Goal: Transaction & Acquisition: Purchase product/service

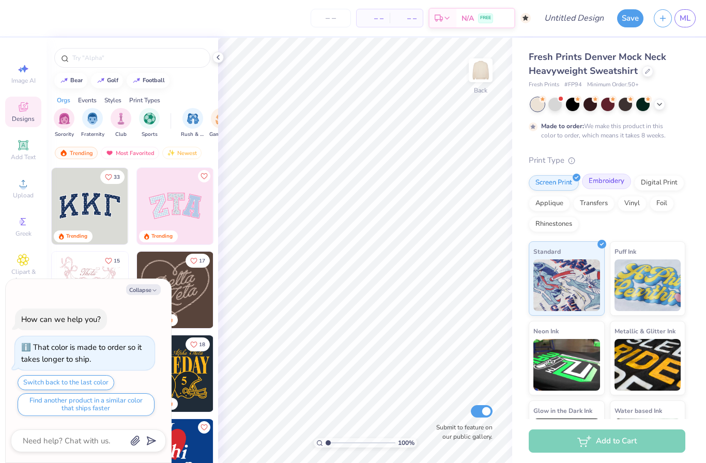
click at [602, 182] on div "Embroidery" at bounding box center [606, 181] width 49 height 15
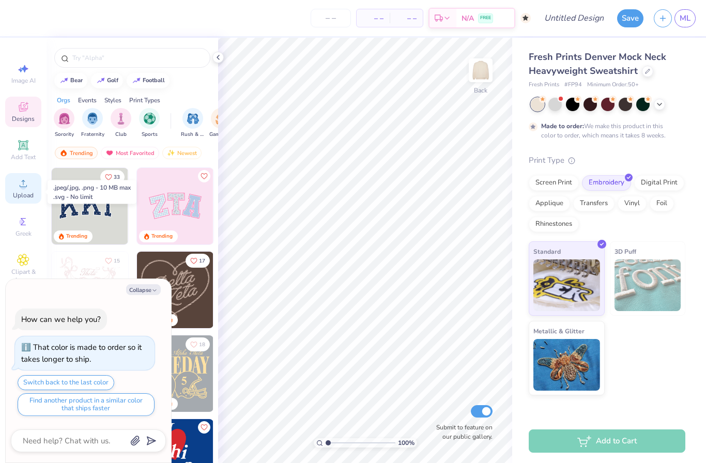
click at [12, 190] on div "Upload" at bounding box center [23, 188] width 36 height 30
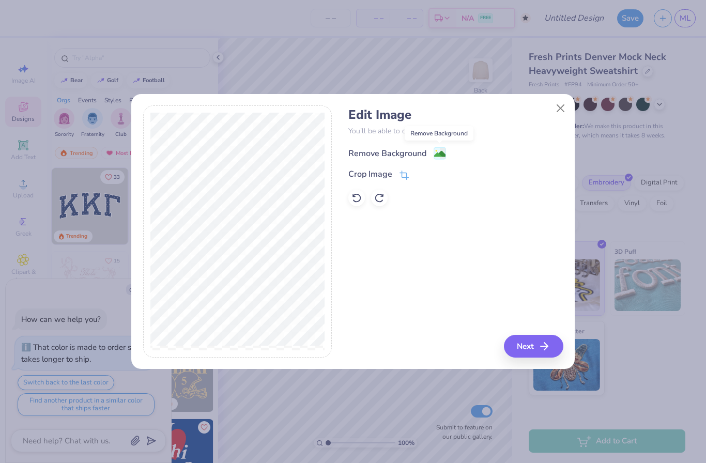
click at [435, 154] on image at bounding box center [439, 153] width 11 height 11
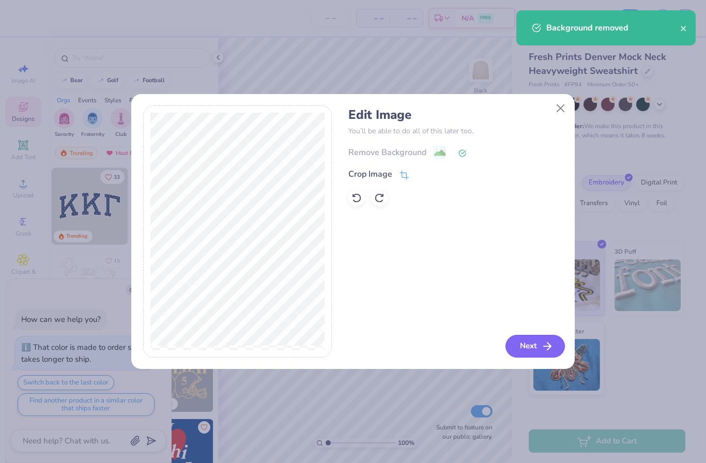
click at [529, 341] on button "Next" at bounding box center [534, 346] width 59 height 23
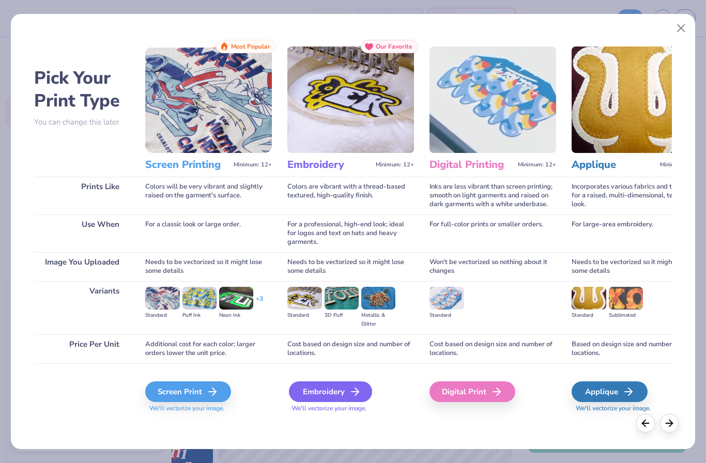
click at [334, 394] on div "Embroidery" at bounding box center [330, 391] width 83 height 21
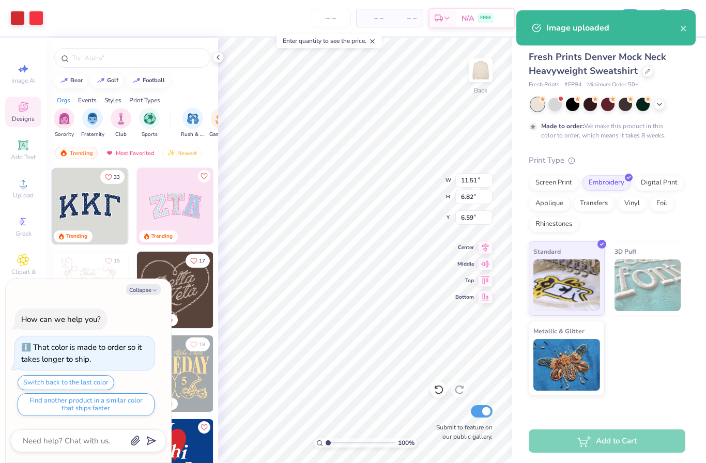
type textarea "x"
type input "2.19"
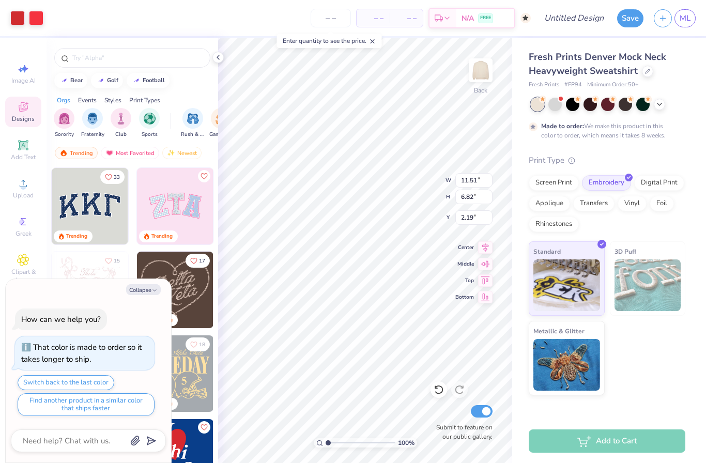
type textarea "x"
type input "1.76"
type textarea "x"
type input "3.70"
type textarea "x"
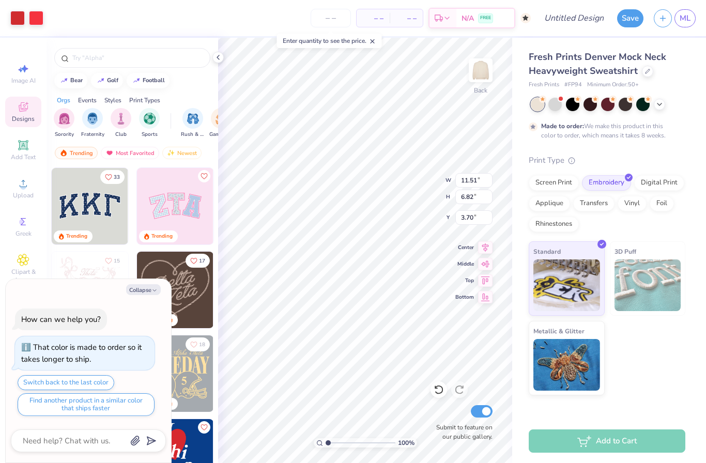
type input "2.61"
click at [693, 153] on div "Fresh Prints Denver Mock Neck Heavyweight Sweatshirt Fresh Prints # FP94 Minimu…" at bounding box center [609, 216] width 194 height 357
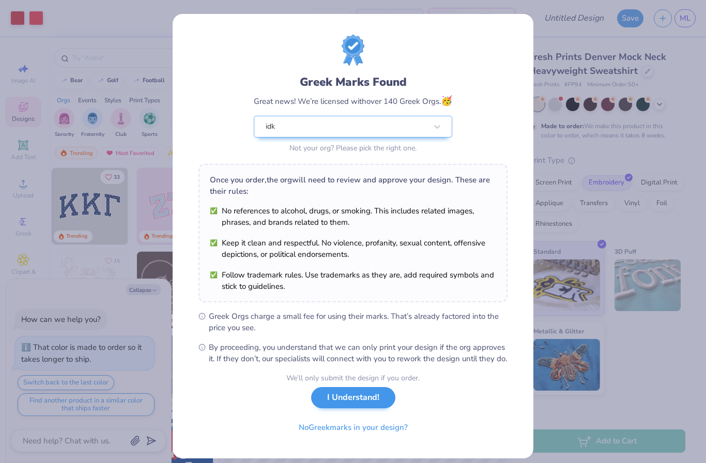
click at [347, 408] on button "I Understand!" at bounding box center [353, 397] width 84 height 21
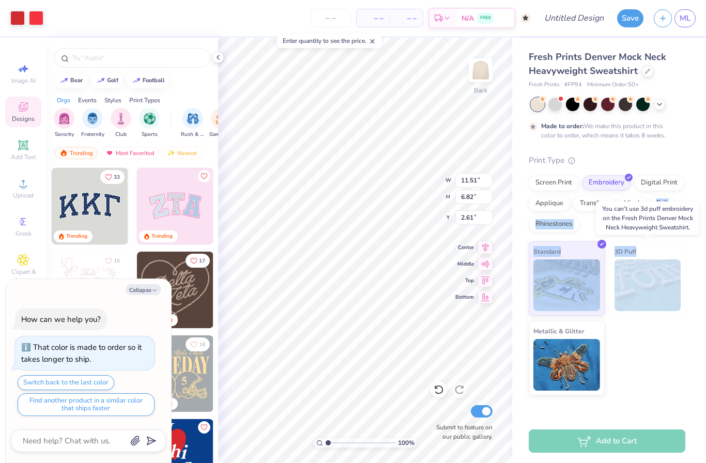
drag, startPoint x: 605, startPoint y: 212, endPoint x: 667, endPoint y: 260, distance: 78.5
click at [667, 260] on div "Print Type Screen Print Embroidery Digital Print Applique Transfers Vinyl Foil …" at bounding box center [606, 274] width 157 height 241
click at [666, 344] on div "Standard 3D Puff Metallic & Glitter" at bounding box center [606, 318] width 157 height 154
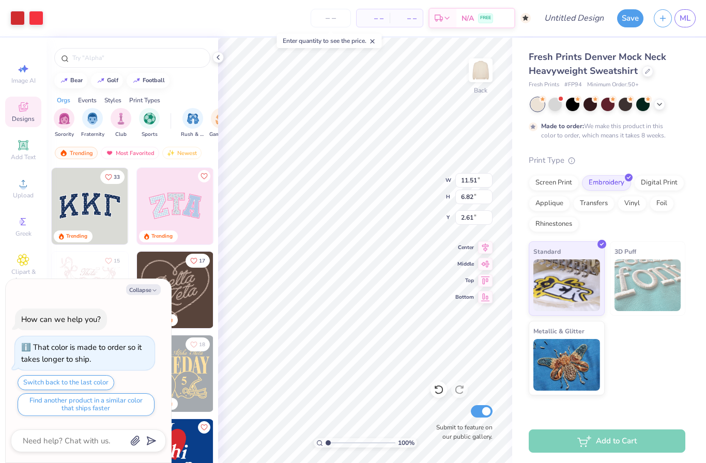
click at [652, 297] on img at bounding box center [647, 285] width 67 height 52
click at [649, 292] on img at bounding box center [647, 285] width 67 height 52
click at [154, 292] on icon "button" at bounding box center [154, 290] width 6 height 6
type textarea "x"
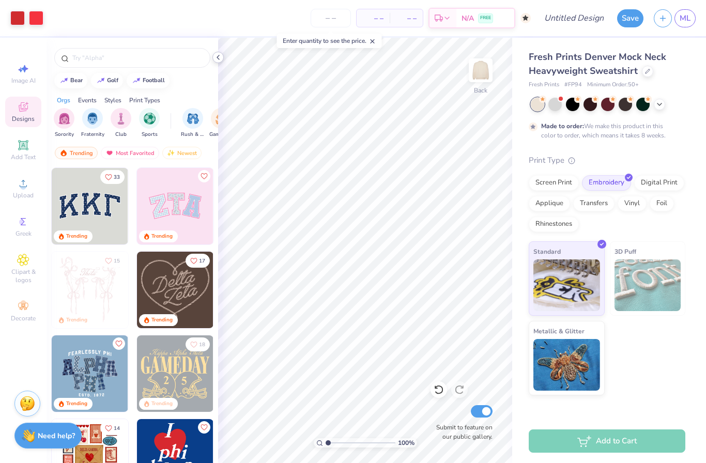
click at [216, 59] on icon at bounding box center [218, 57] width 8 height 8
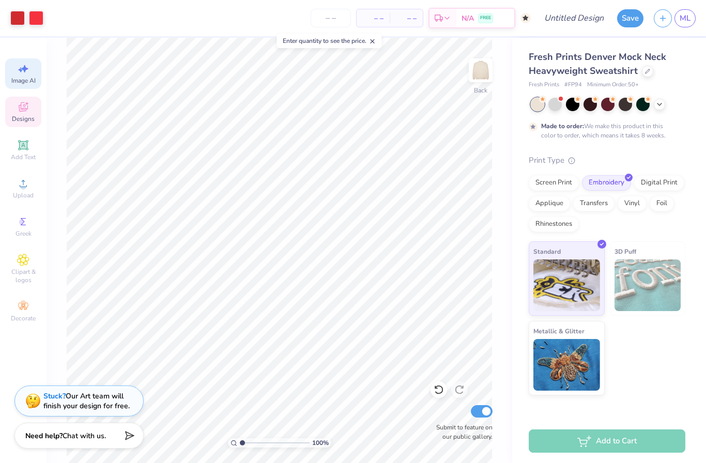
click at [24, 79] on span "Image AI" at bounding box center [23, 80] width 24 height 8
select select "4"
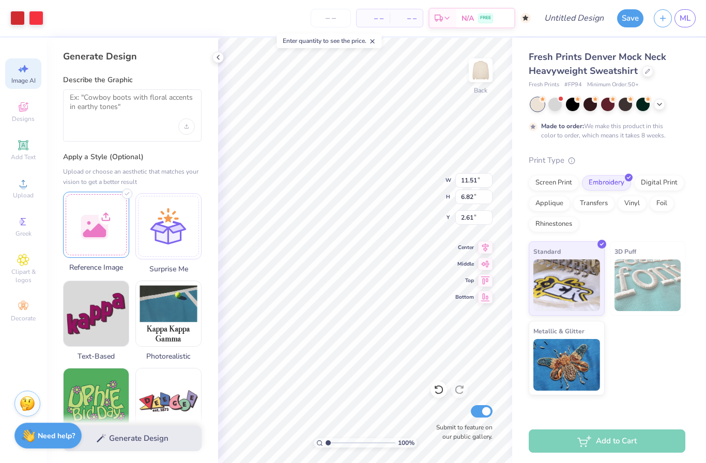
click at [96, 231] on div at bounding box center [96, 225] width 66 height 66
type input "2"
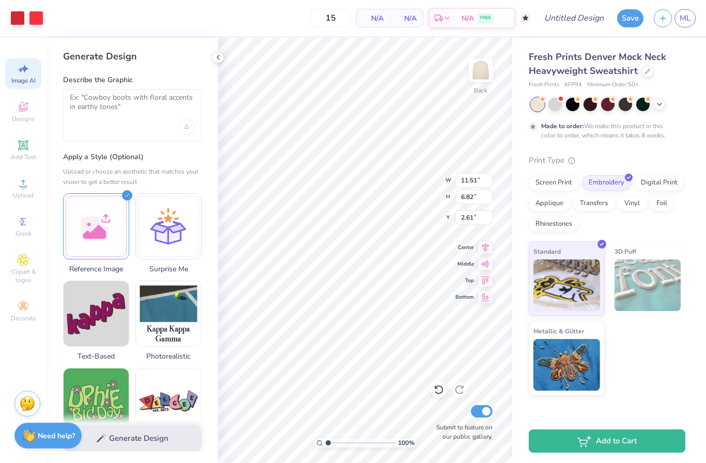
type input "50"
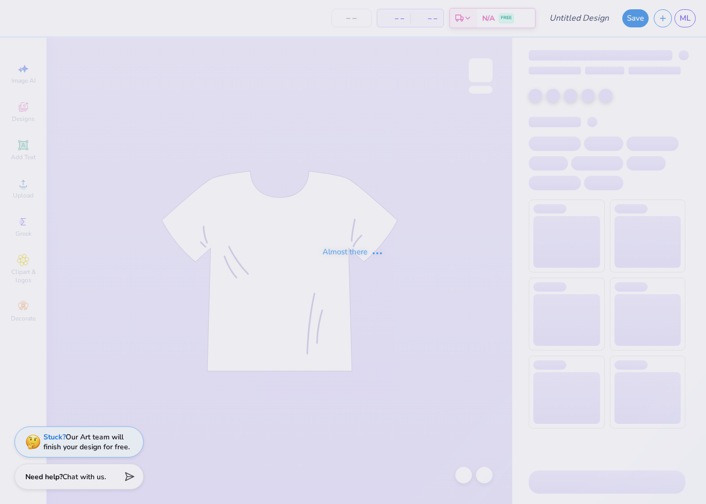
type input "debate"
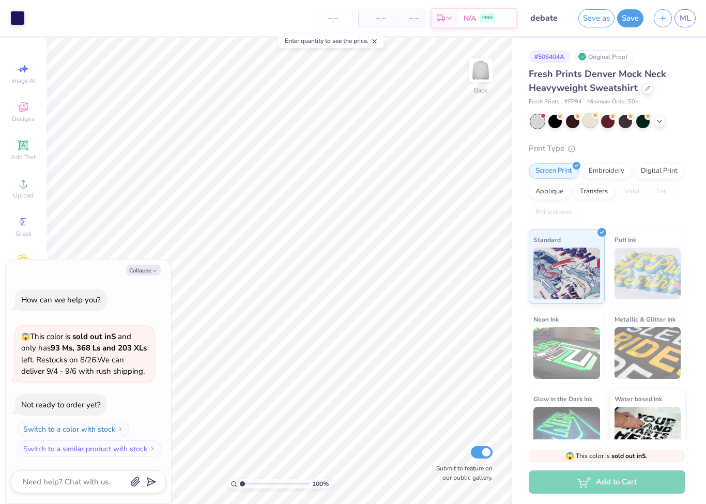
click at [596, 121] on div at bounding box center [589, 120] width 13 height 13
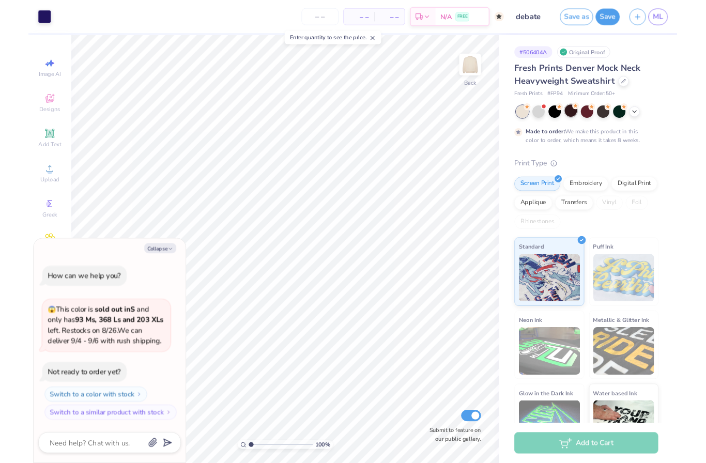
scroll to position [18, 0]
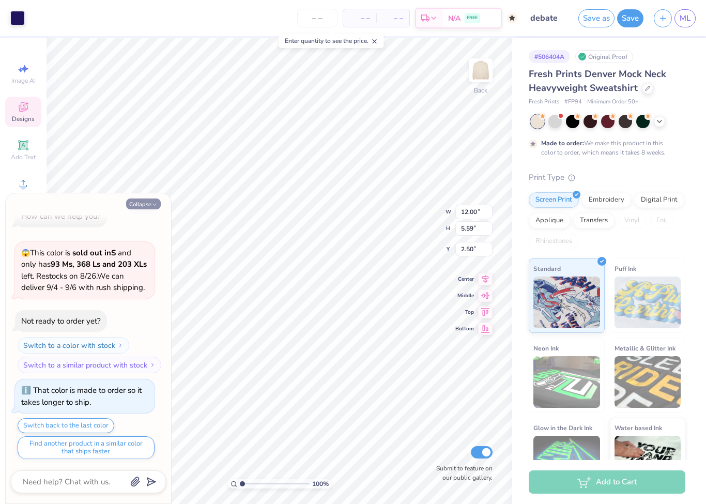
click at [152, 198] on button "Collapse" at bounding box center [143, 203] width 35 height 11
type textarea "x"
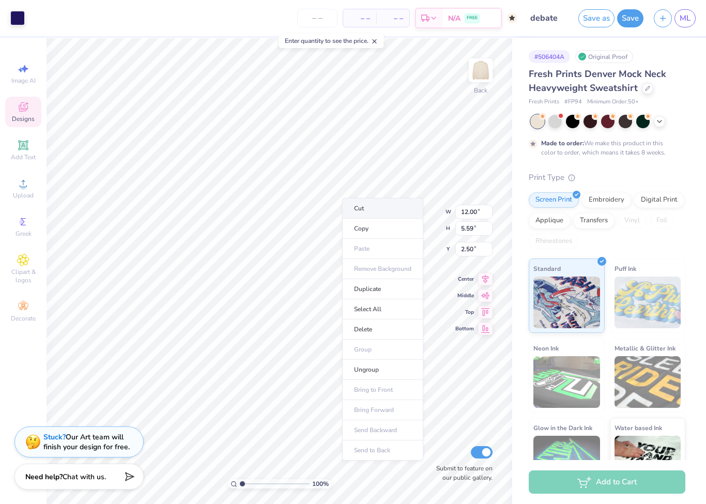
click at [374, 212] on li "Cut" at bounding box center [382, 208] width 81 height 21
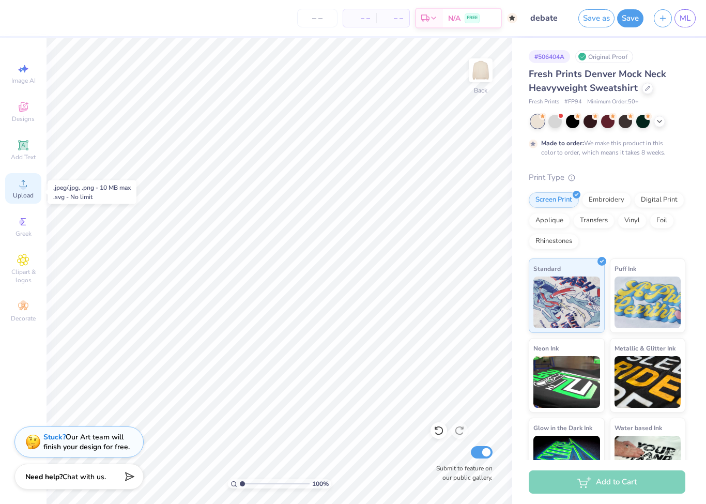
click at [27, 187] on icon at bounding box center [23, 183] width 12 height 12
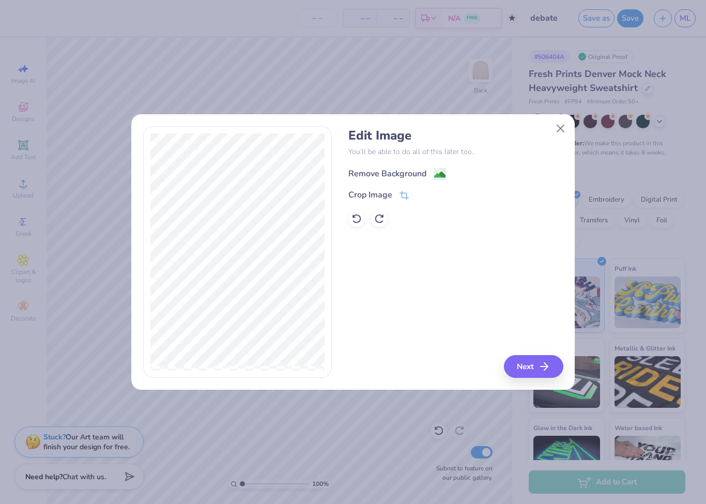
click at [388, 177] on div "Remove Background" at bounding box center [387, 173] width 78 height 12
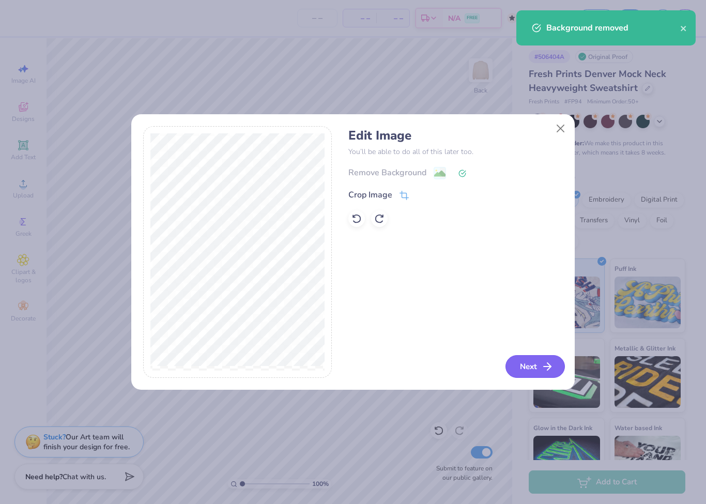
click at [541, 370] on icon "button" at bounding box center [547, 366] width 12 height 12
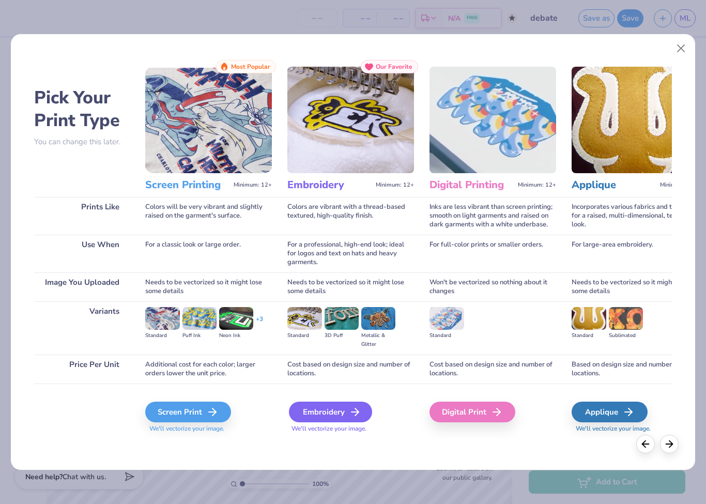
click at [300, 413] on div "Embroidery" at bounding box center [330, 411] width 83 height 21
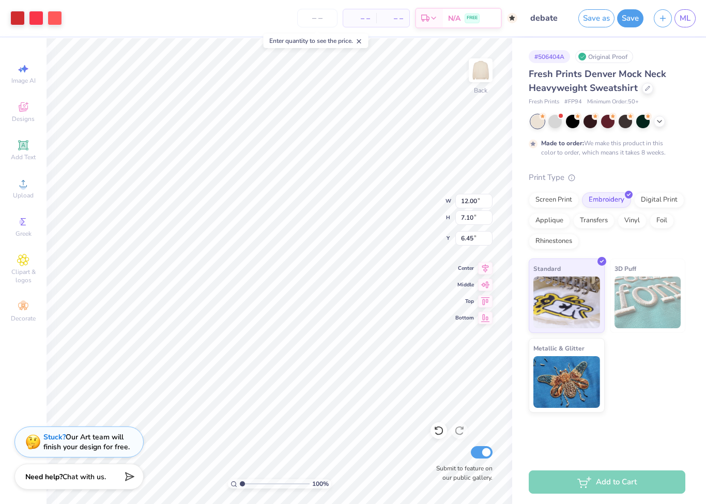
type input "1.73"
type input "2.29"
type input "5.60"
type input "3.31"
type input "1.35"
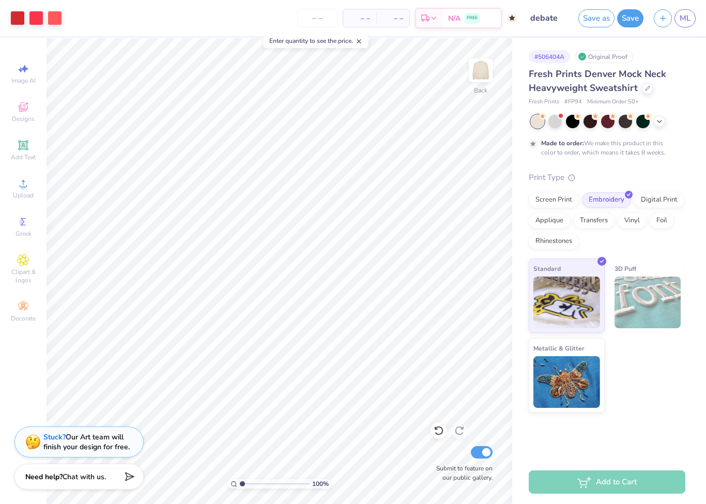
click at [130, 25] on div "– – Per Item – – Total Est. Delivery N/A FREE" at bounding box center [292, 18] width 450 height 36
click at [486, 76] on img at bounding box center [480, 70] width 41 height 41
click at [29, 154] on div "Add Text" at bounding box center [23, 150] width 36 height 30
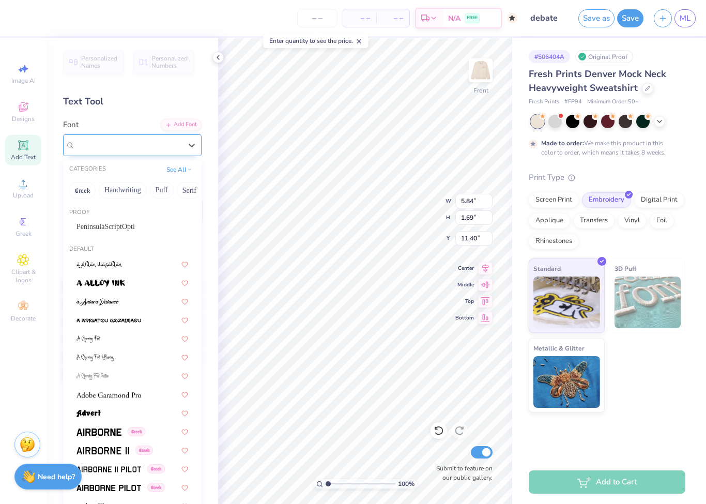
click at [142, 154] on div "Super Dream" at bounding box center [132, 145] width 138 height 22
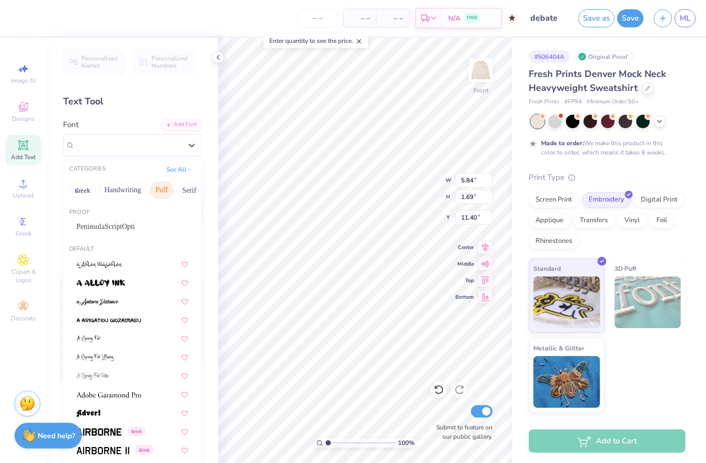
click at [170, 189] on button "Puff" at bounding box center [162, 190] width 24 height 17
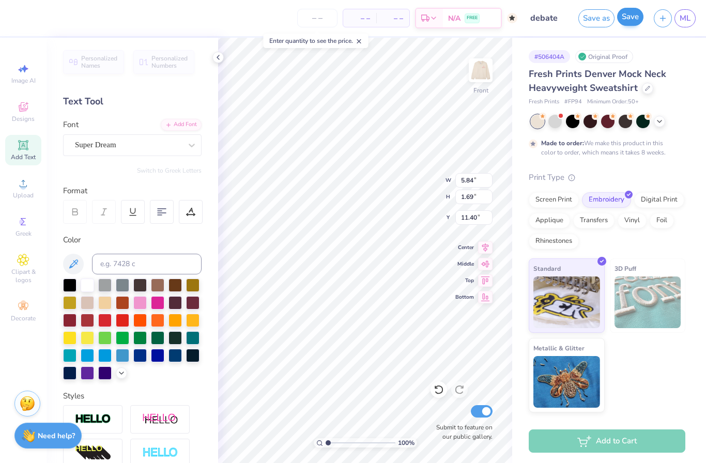
click at [641, 18] on button "Save" at bounding box center [630, 17] width 26 height 18
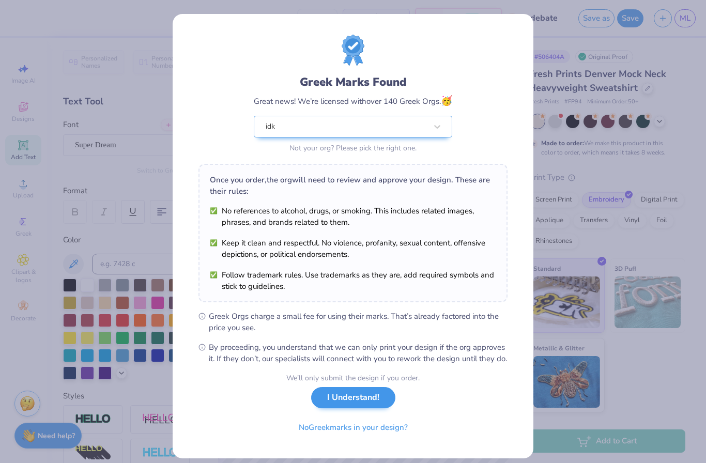
click at [367, 420] on div "We’ll only submit the design if you order. I Understand! No Greek marks in your…" at bounding box center [352, 404] width 133 height 65
click at [378, 406] on button "I Understand!" at bounding box center [353, 397] width 84 height 21
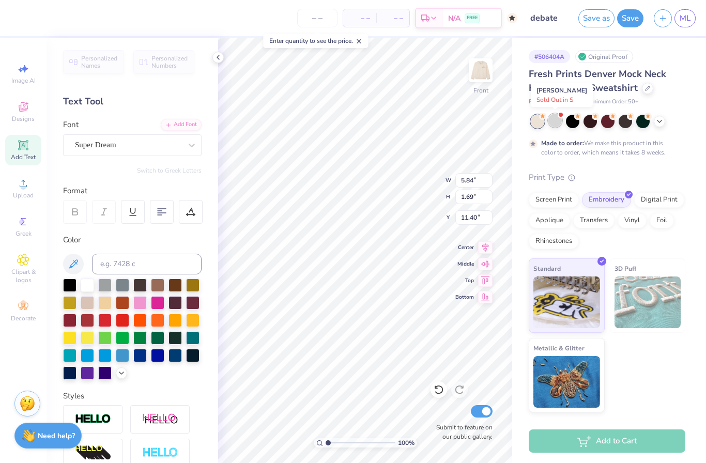
click at [561, 122] on div at bounding box center [554, 120] width 13 height 13
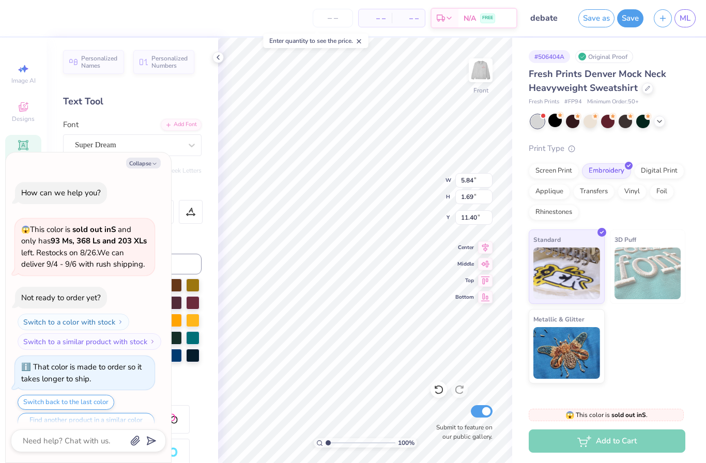
scroll to position [213, 0]
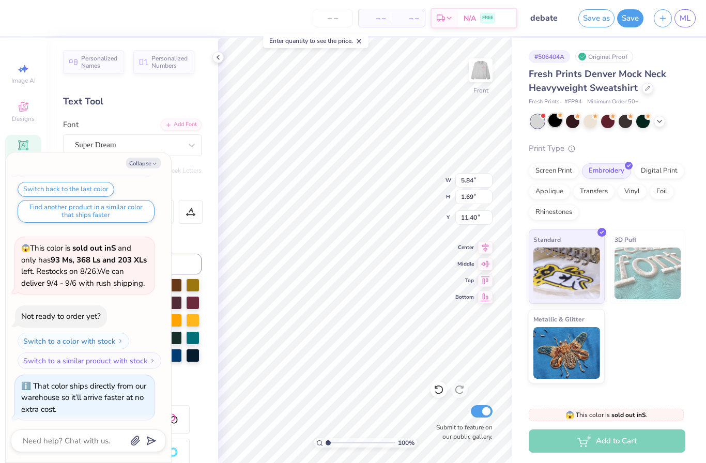
click at [560, 123] on div at bounding box center [554, 120] width 13 height 13
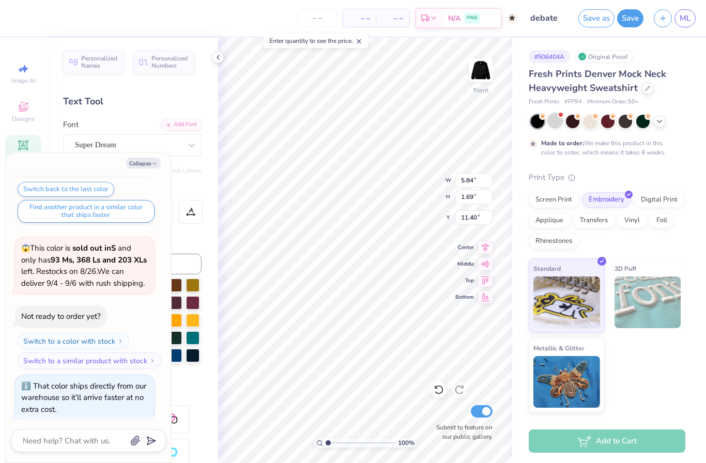
scroll to position [298, 0]
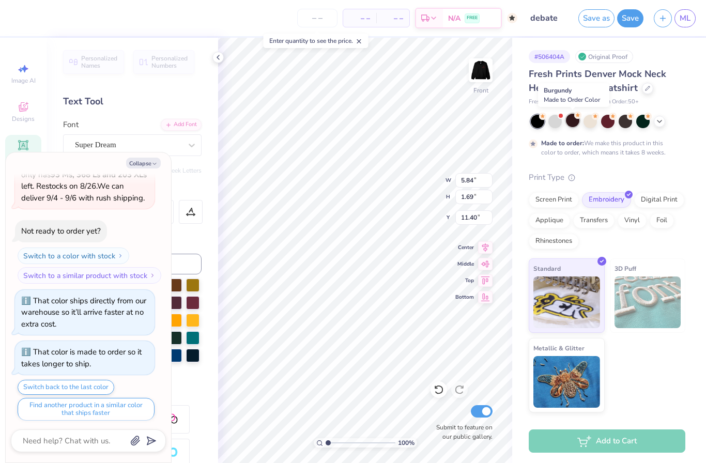
click at [577, 118] on div at bounding box center [572, 120] width 13 height 13
click at [589, 120] on div at bounding box center [589, 120] width 13 height 13
click at [610, 119] on div at bounding box center [607, 120] width 13 height 13
click at [628, 123] on div at bounding box center [624, 120] width 13 height 13
click at [642, 126] on div at bounding box center [642, 120] width 13 height 13
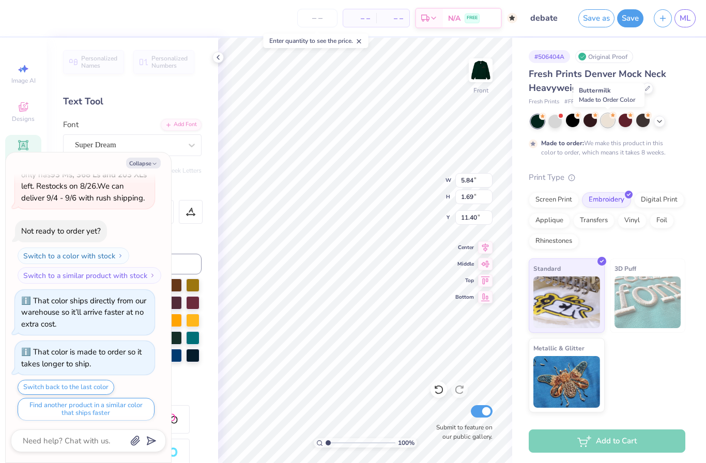
click at [611, 124] on div at bounding box center [607, 120] width 13 height 13
click at [152, 160] on button "Collapse" at bounding box center [143, 163] width 35 height 11
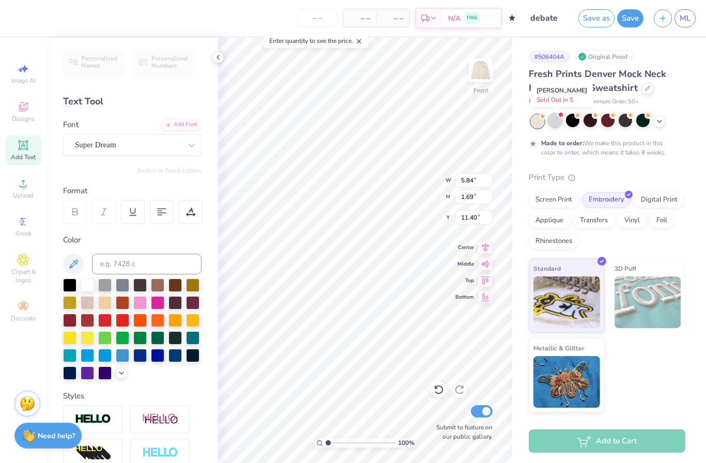
click at [561, 117] on div at bounding box center [554, 120] width 13 height 13
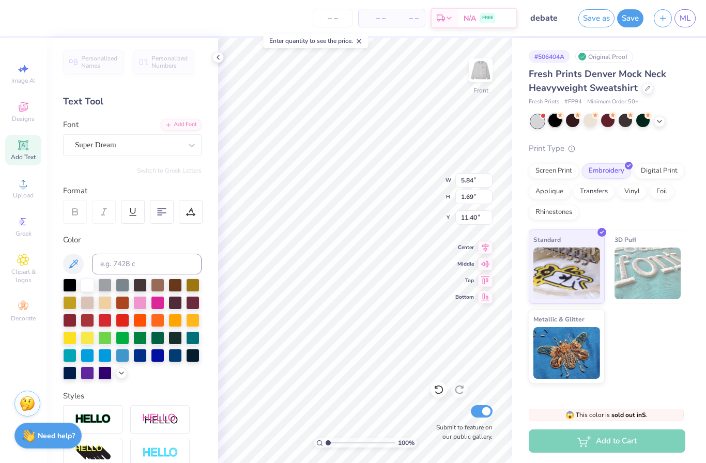
type textarea "x"
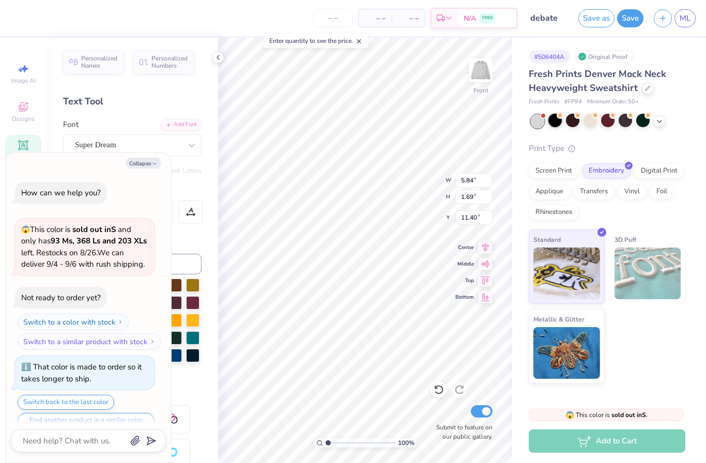
scroll to position [493, 0]
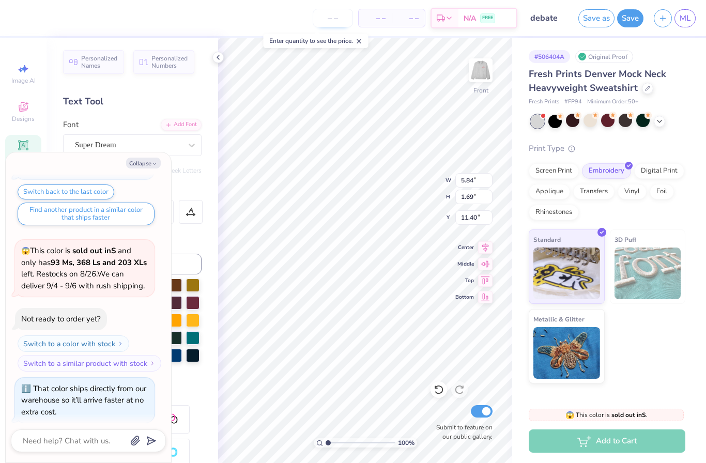
click at [338, 15] on input "number" at bounding box center [333, 18] width 40 height 19
type input "50"
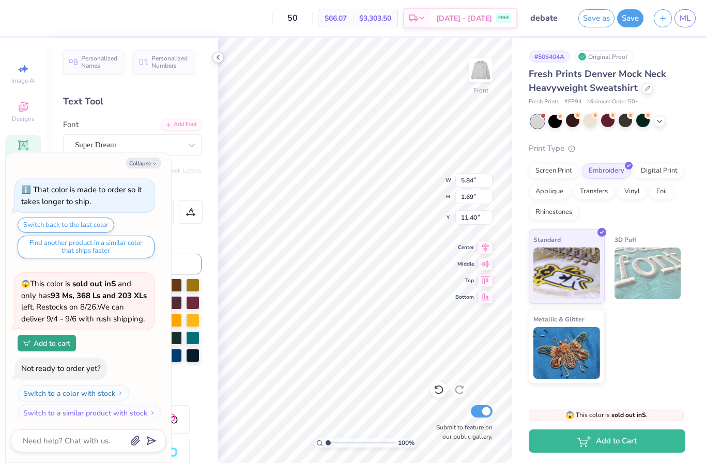
click at [221, 57] on icon at bounding box center [218, 57] width 8 height 8
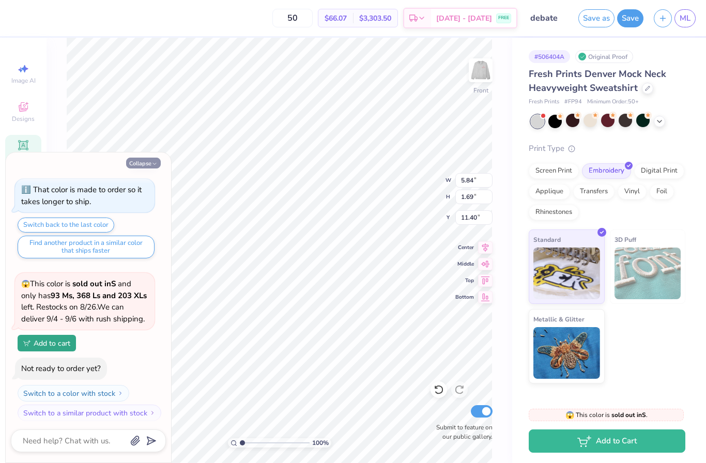
click at [154, 166] on icon "button" at bounding box center [154, 164] width 6 height 6
type textarea "x"
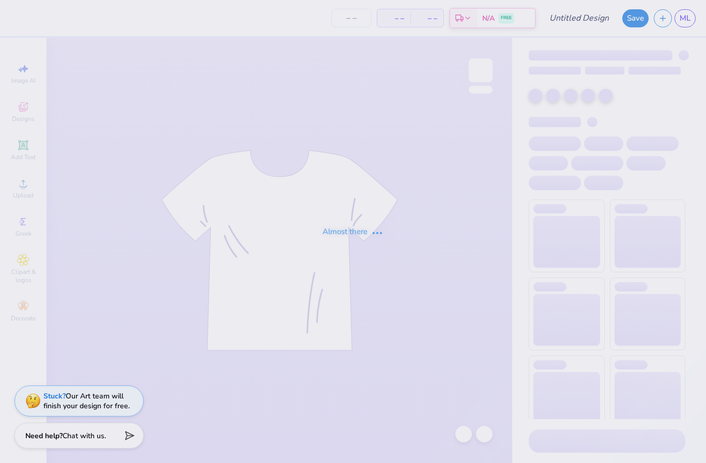
type input "debate"
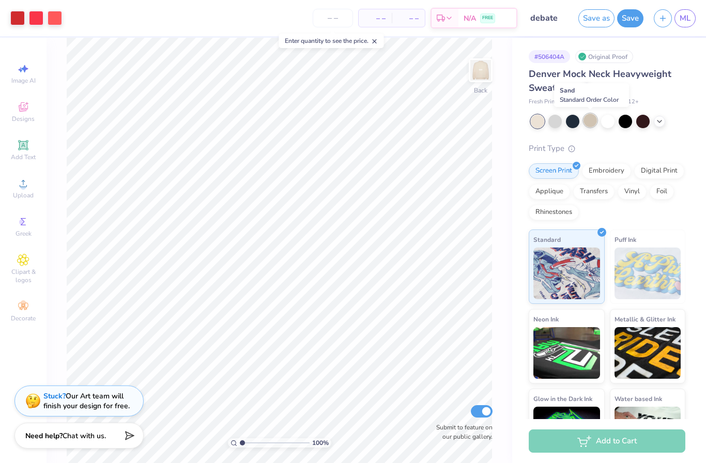
click at [591, 126] on div at bounding box center [589, 120] width 13 height 13
click at [639, 122] on div at bounding box center [642, 120] width 13 height 13
click at [336, 18] on input "number" at bounding box center [333, 18] width 40 height 19
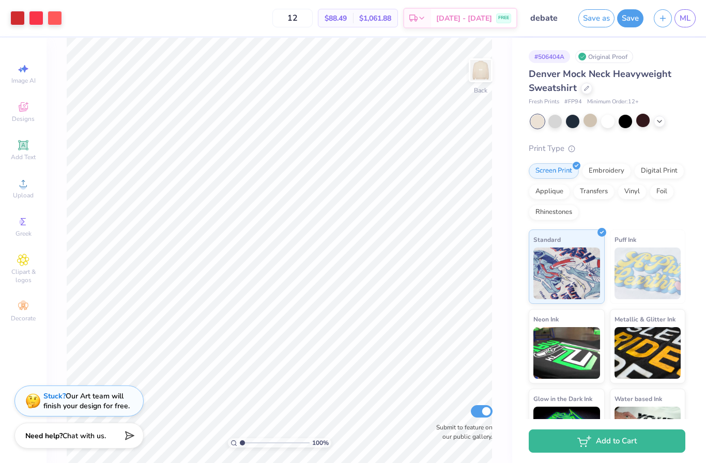
type input "12"
click at [685, 116] on div "# 506404A Original Proof Denver Mock Neck Heavyweight Sweatshirt Fresh Prints #…" at bounding box center [609, 250] width 194 height 425
click at [597, 123] on div at bounding box center [589, 120] width 13 height 13
click at [550, 125] on div at bounding box center [554, 120] width 13 height 13
click at [663, 125] on div at bounding box center [607, 121] width 154 height 13
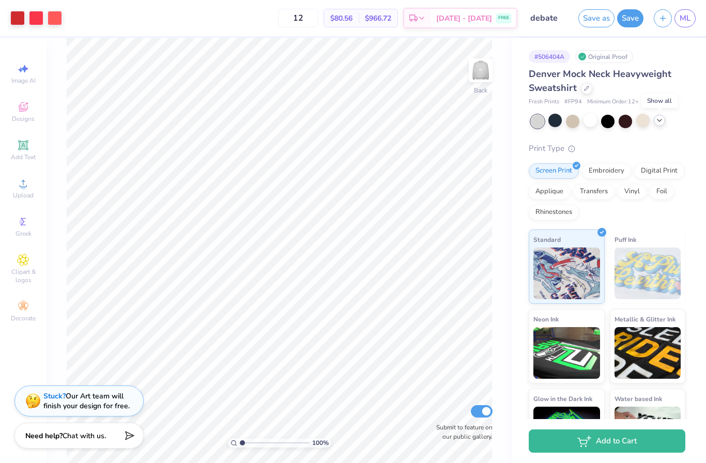
click at [660, 121] on icon at bounding box center [659, 120] width 8 height 8
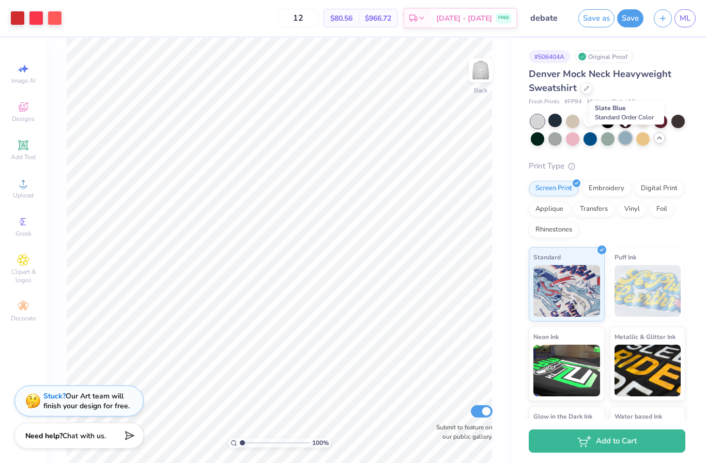
click at [622, 141] on div at bounding box center [624, 137] width 13 height 13
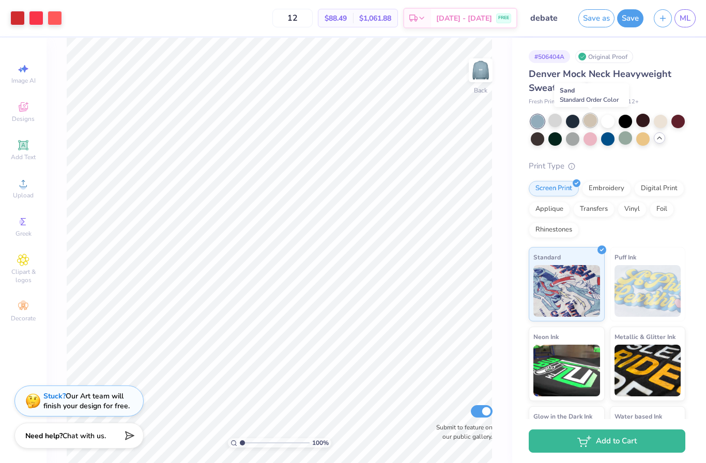
click at [592, 122] on div at bounding box center [589, 120] width 13 height 13
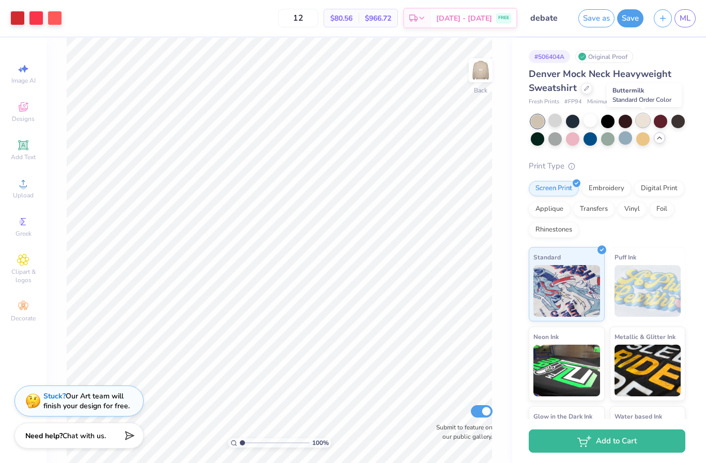
click at [636, 121] on div at bounding box center [642, 120] width 13 height 13
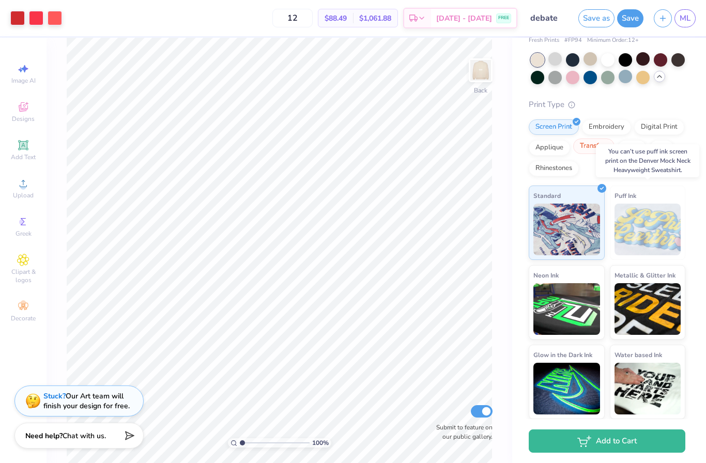
scroll to position [61, 0]
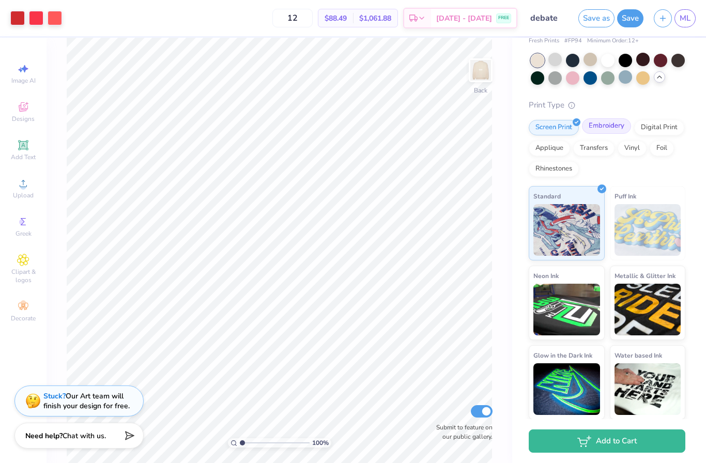
click at [610, 129] on div "Embroidery" at bounding box center [606, 125] width 49 height 15
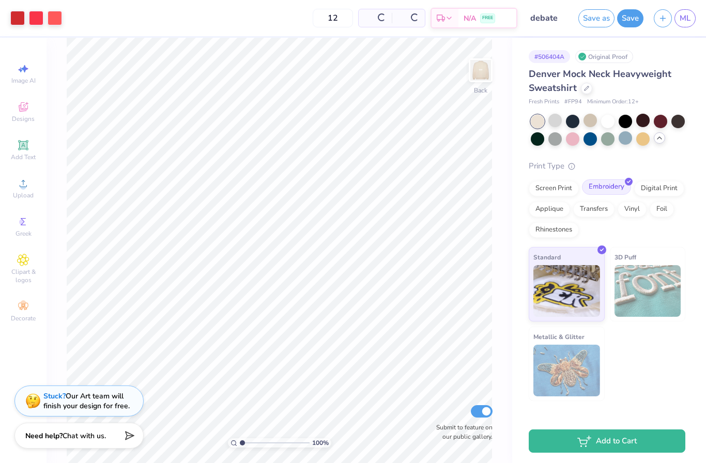
scroll to position [0, 0]
click at [552, 213] on div "Applique" at bounding box center [548, 207] width 41 height 15
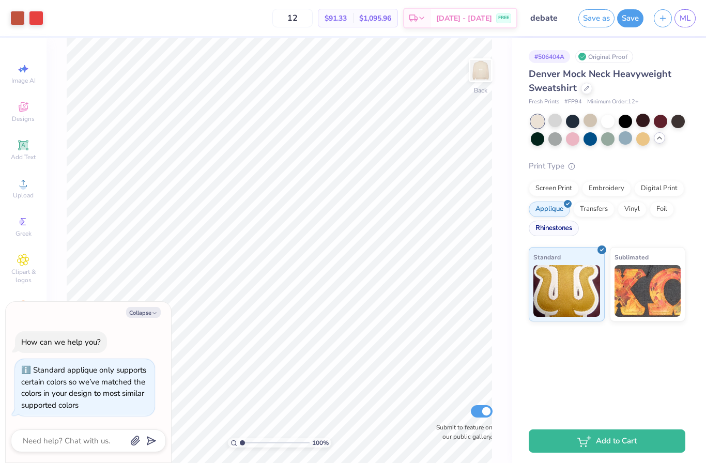
click at [558, 231] on div "Rhinestones" at bounding box center [553, 228] width 50 height 15
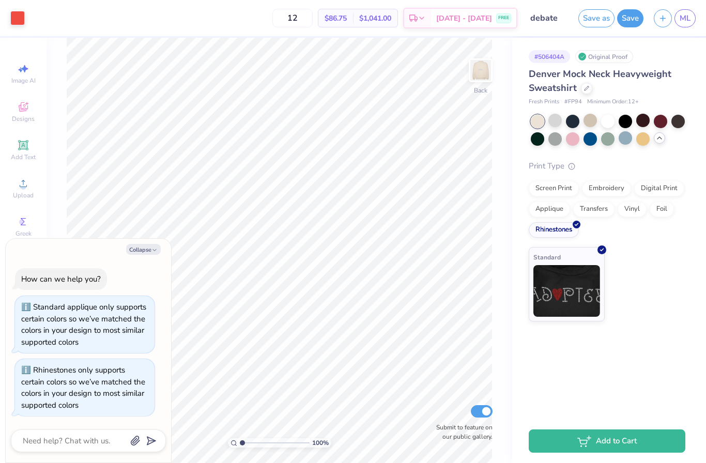
click at [558, 196] on div "Screen Print Embroidery Digital Print Applique Transfers Vinyl Foil Rhinestones" at bounding box center [606, 209] width 157 height 57
click at [565, 190] on div "Screen Print" at bounding box center [553, 186] width 50 height 15
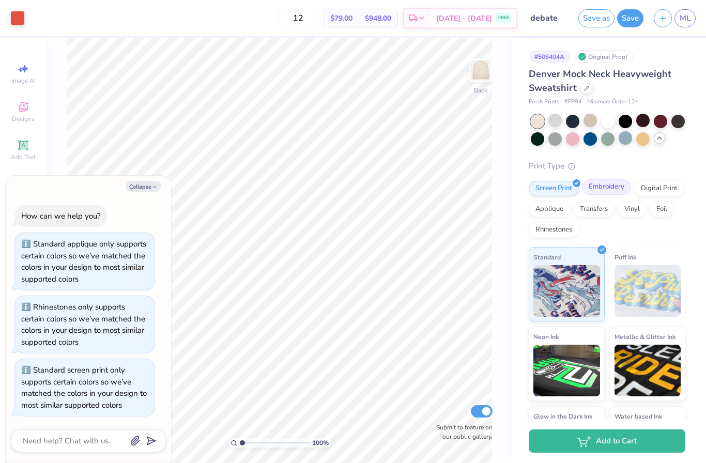
click at [611, 194] on div "Embroidery" at bounding box center [606, 186] width 49 height 15
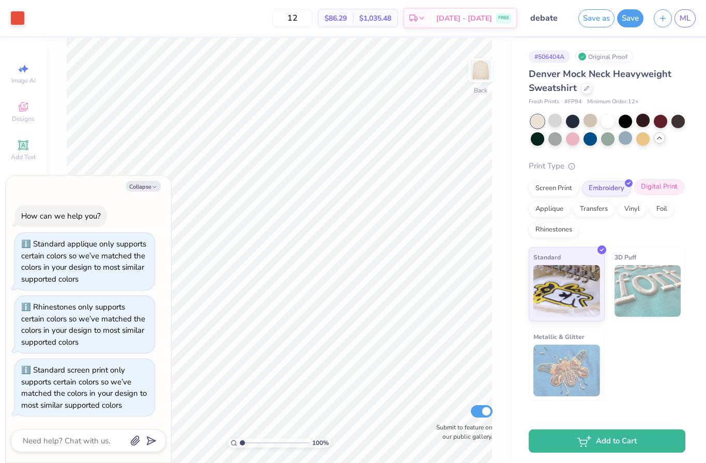
click at [645, 189] on div "Digital Print" at bounding box center [659, 186] width 50 height 15
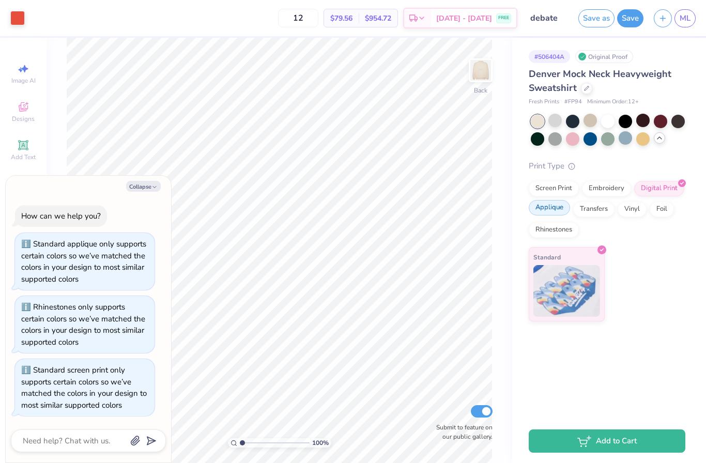
click at [559, 211] on div "Applique" at bounding box center [548, 207] width 41 height 15
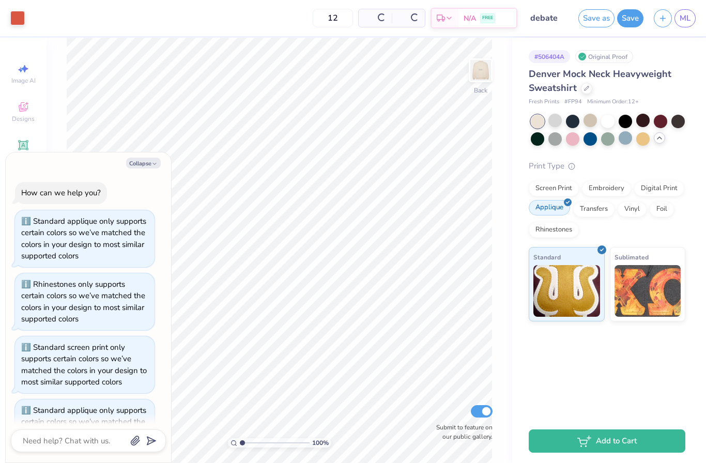
scroll to position [36, 0]
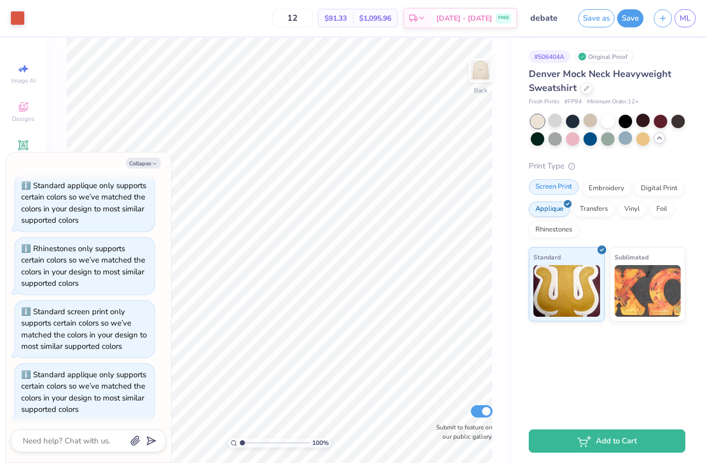
click at [560, 194] on div "Screen Print" at bounding box center [553, 186] width 50 height 15
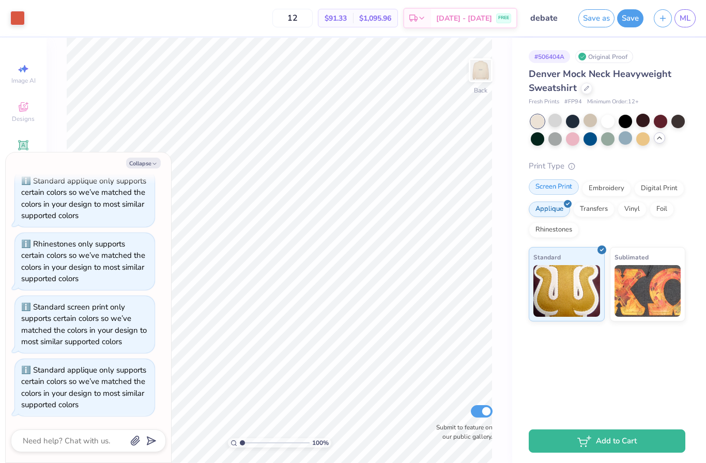
type textarea "x"
